Goal: Task Accomplishment & Management: Use online tool/utility

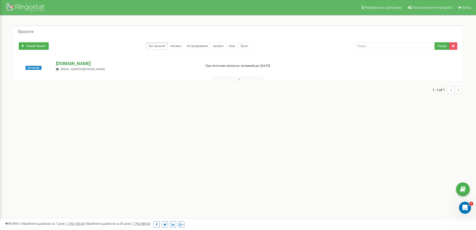
click at [72, 60] on p "[DOMAIN_NAME]" at bounding box center [126, 63] width 141 height 7
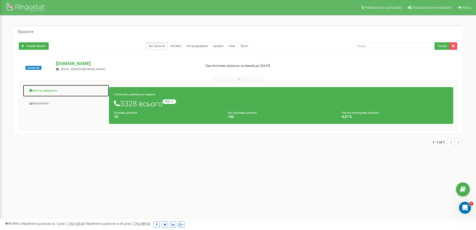
click at [51, 89] on link "Центр звернень" at bounding box center [66, 91] width 87 height 12
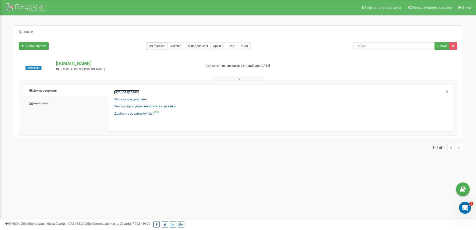
click at [121, 94] on link "Журнал дзвінків" at bounding box center [126, 92] width 25 height 5
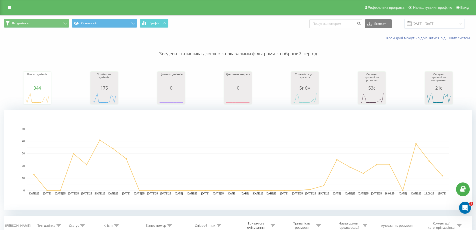
click at [84, 48] on p "Зведена статистика дзвінків за вказаними фільтрами за обраний період" at bounding box center [238, 49] width 469 height 17
